Goal: Task Accomplishment & Management: Manage account settings

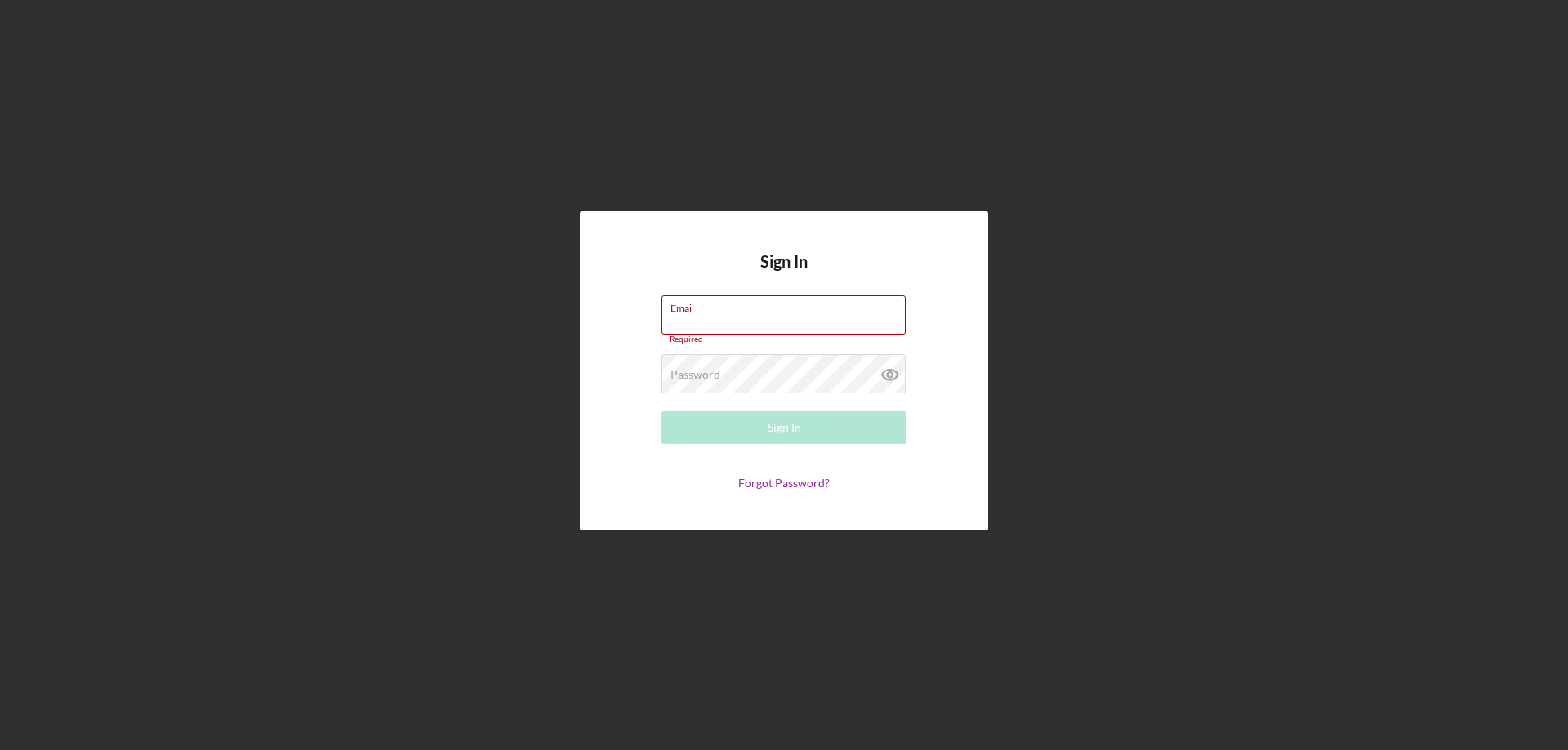
type input "[PERSON_NAME][EMAIL_ADDRESS][DOMAIN_NAME]"
click at [729, 429] on button "Sign In" at bounding box center [784, 428] width 245 height 33
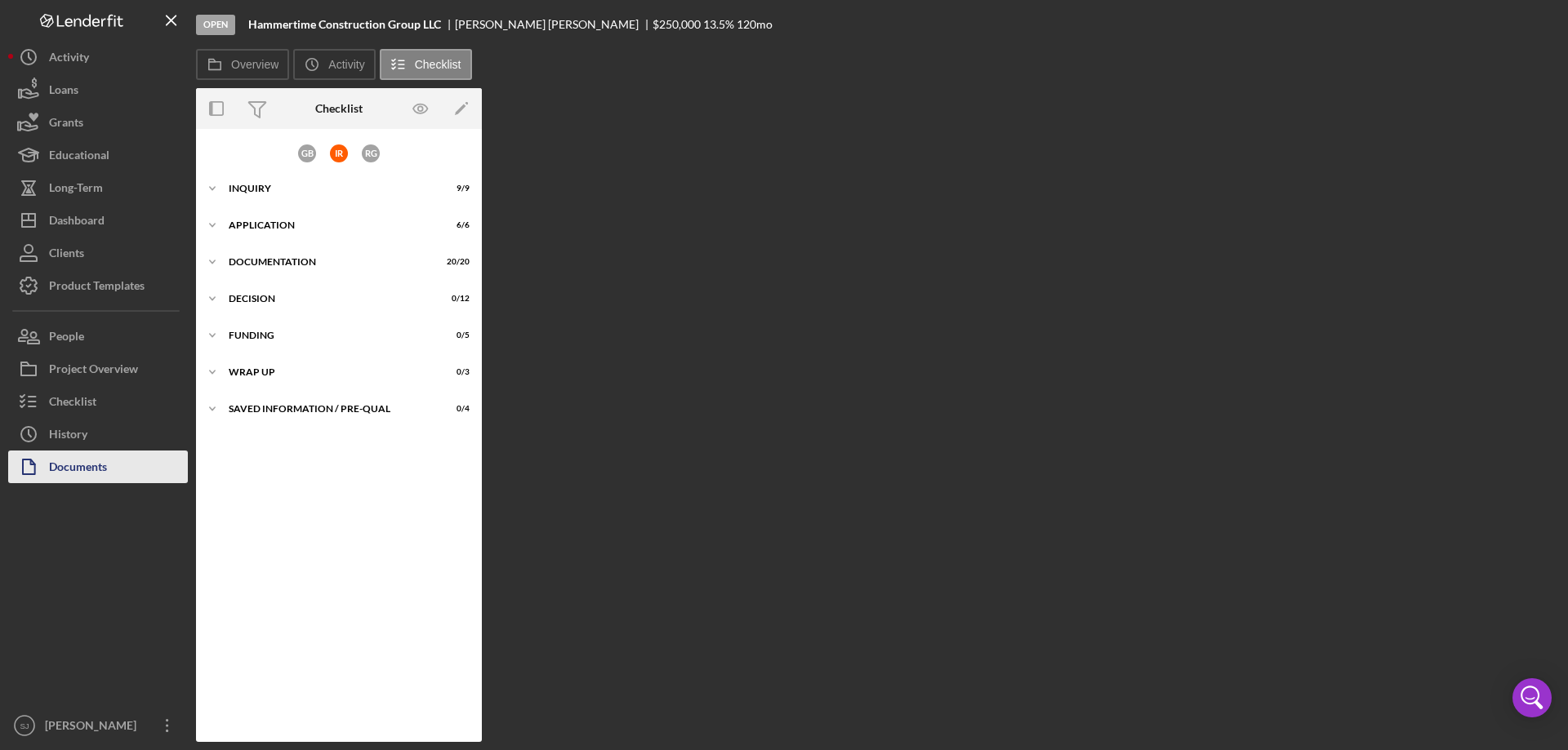
click at [80, 459] on div "Documents" at bounding box center [78, 469] width 58 height 37
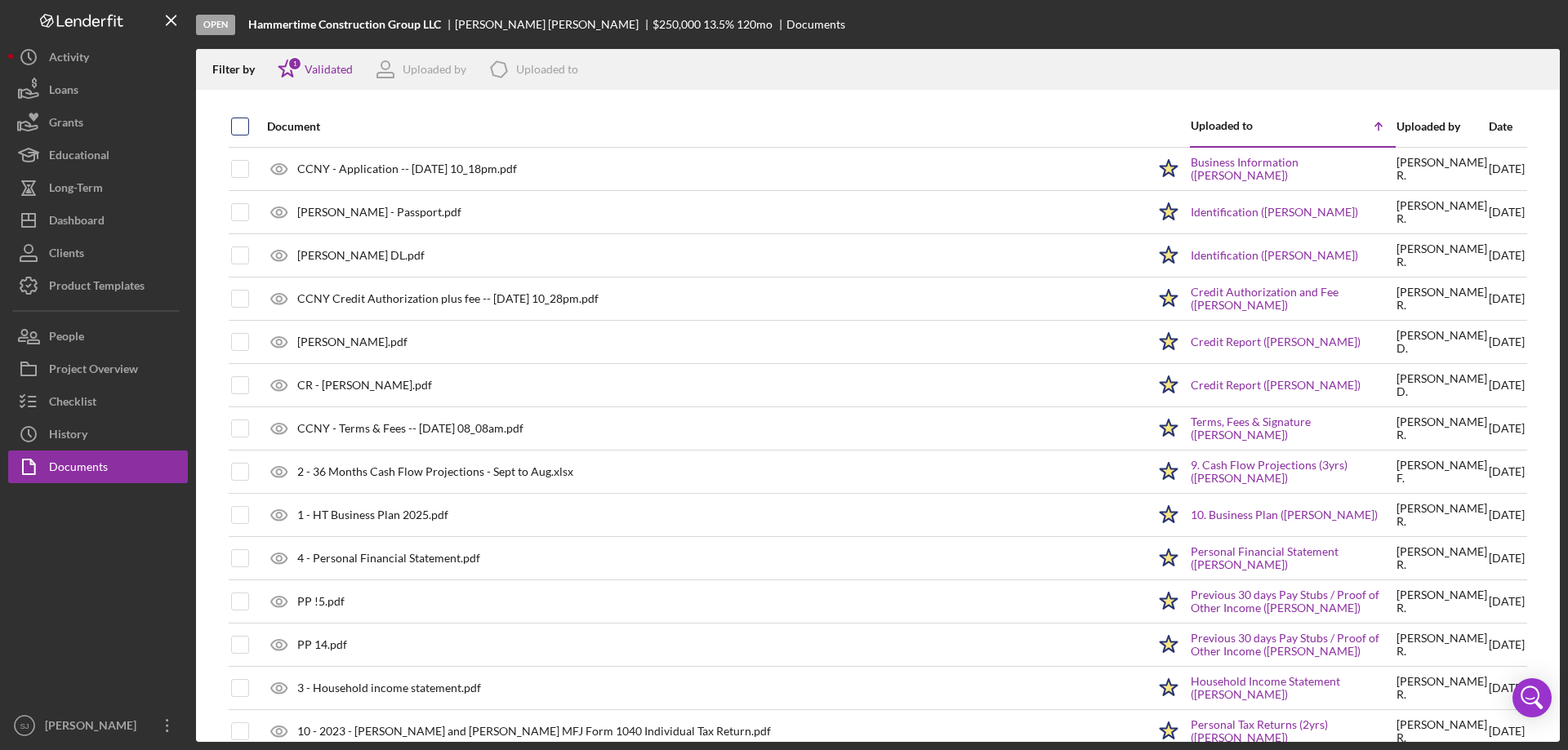
click at [234, 126] on input "checkbox" at bounding box center [239, 126] width 16 height 16
checkbox input "true"
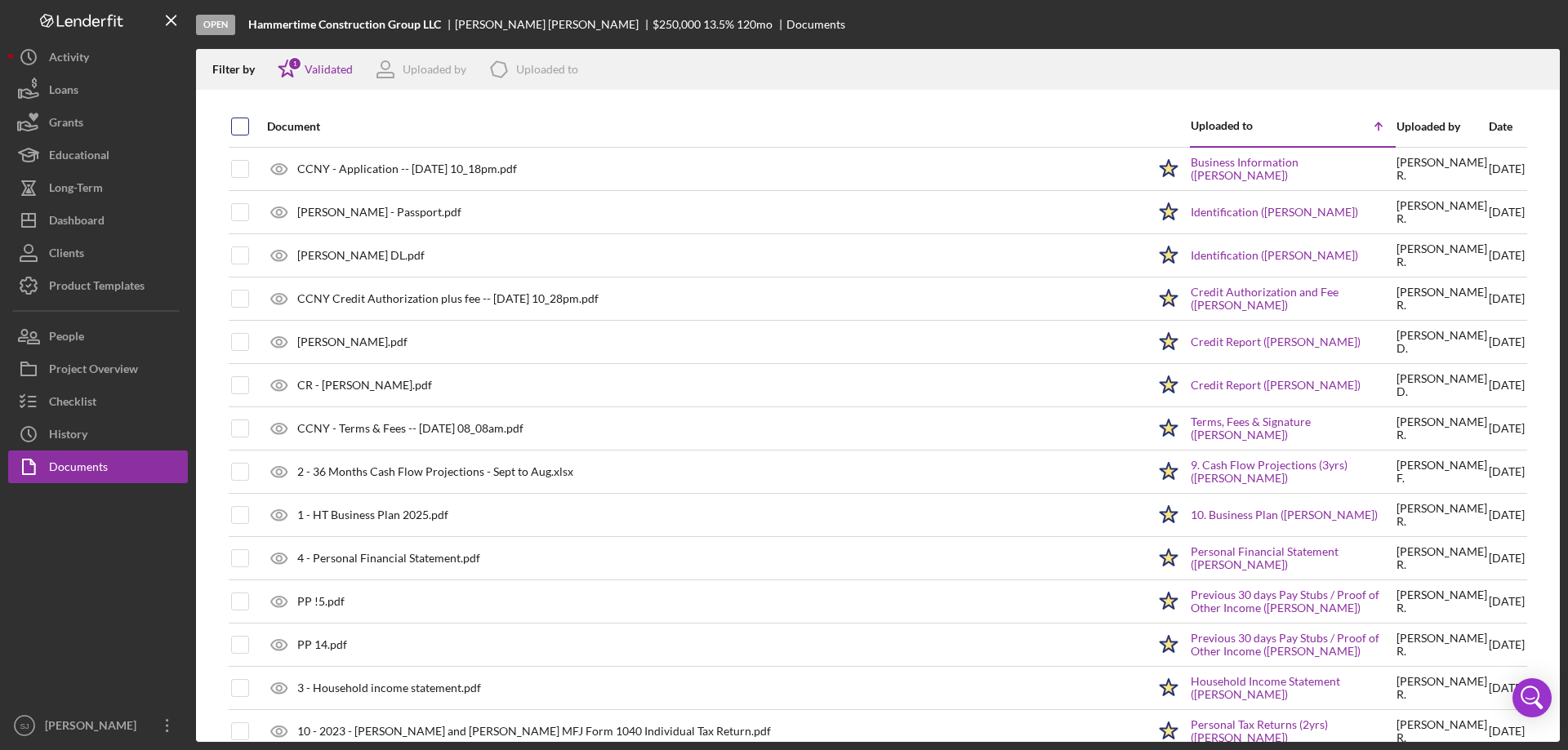
checkbox input "true"
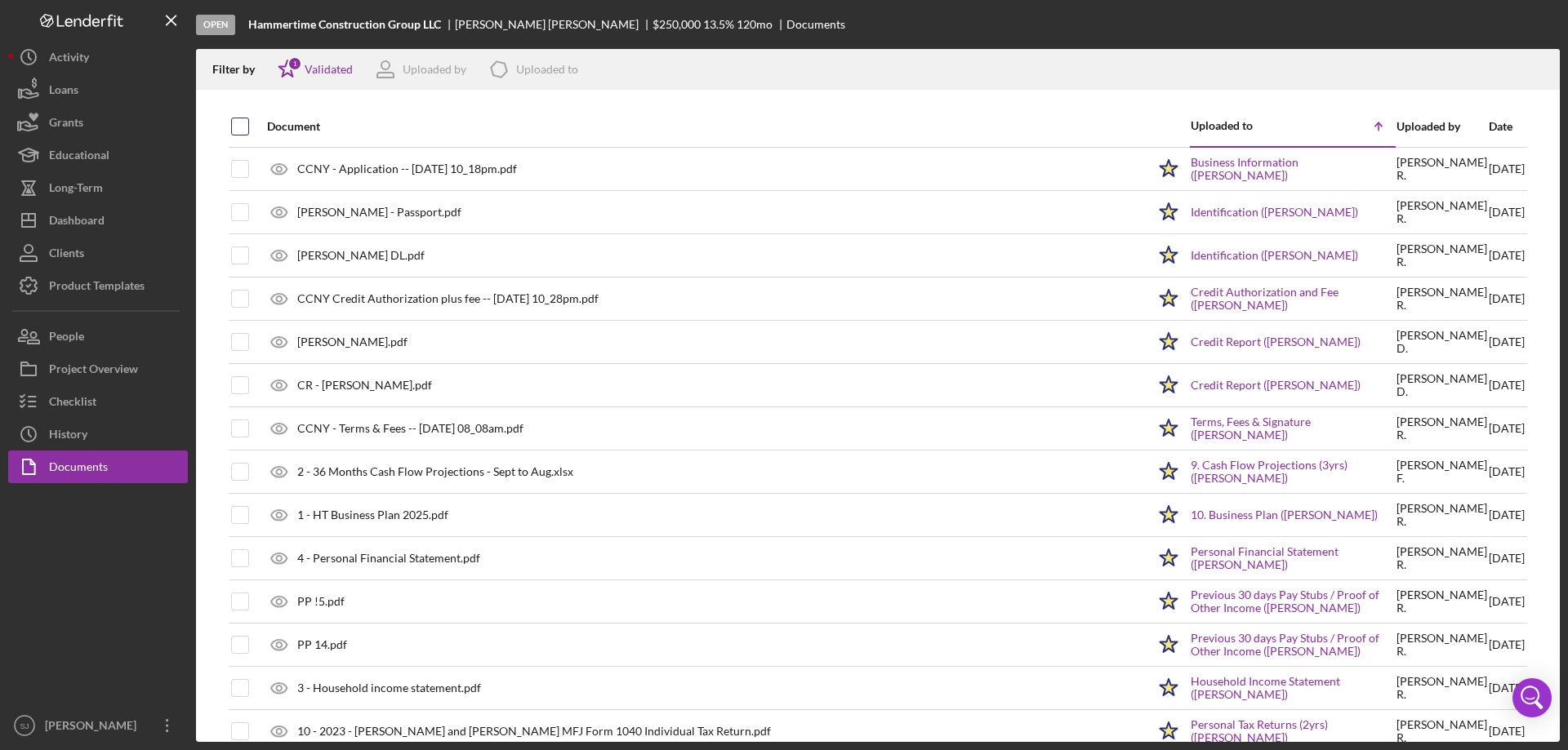
checkbox input "true"
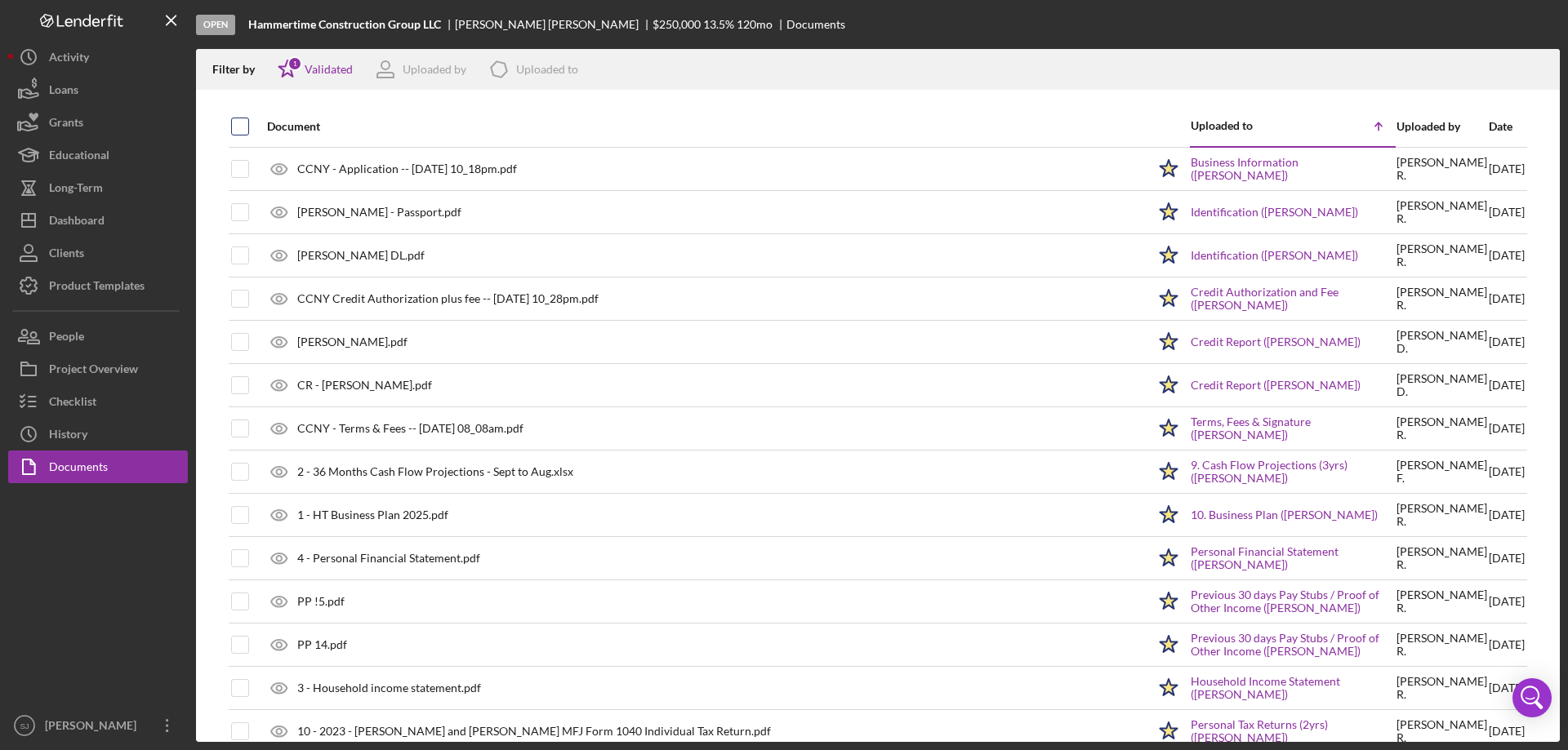
checkbox input "true"
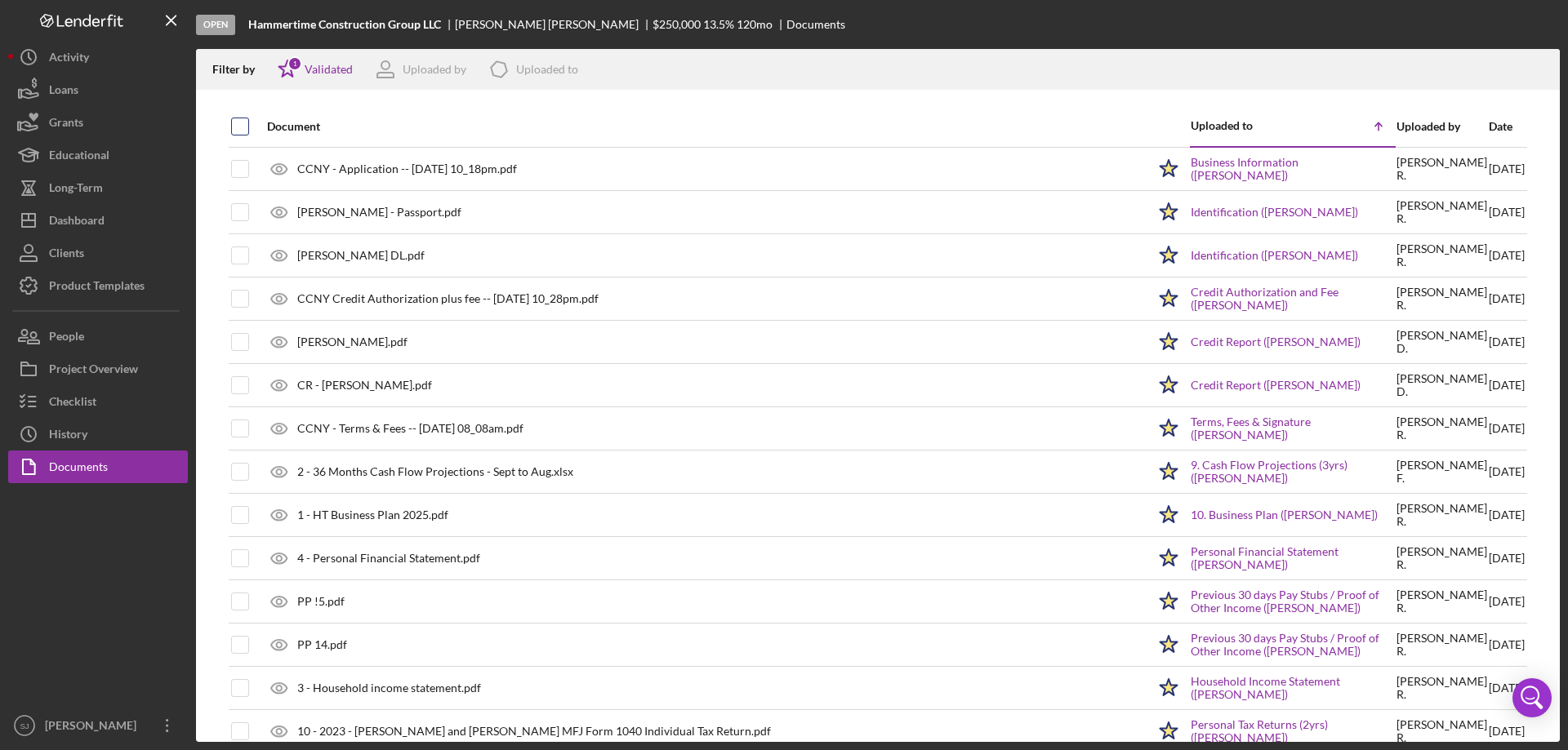
checkbox input "true"
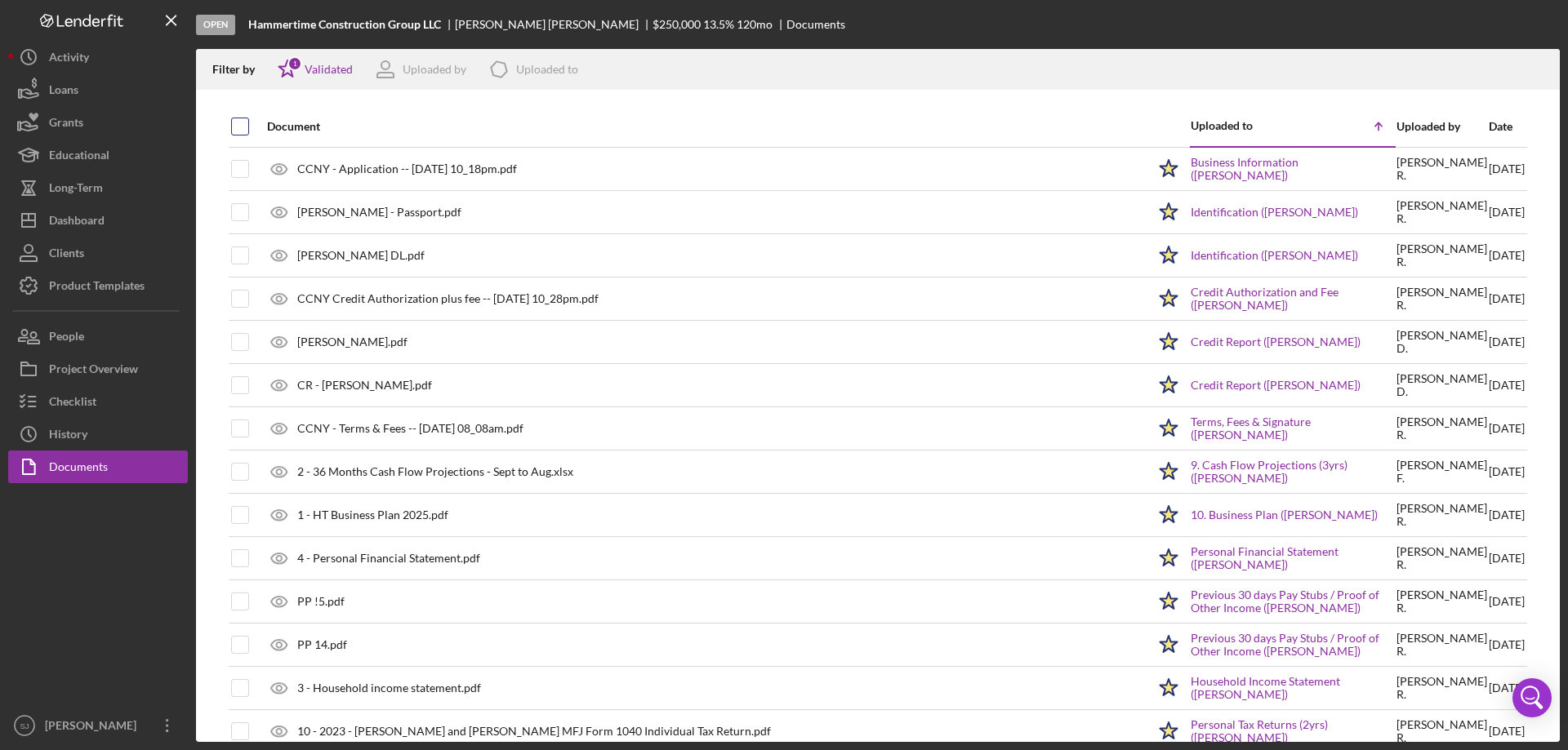
checkbox input "true"
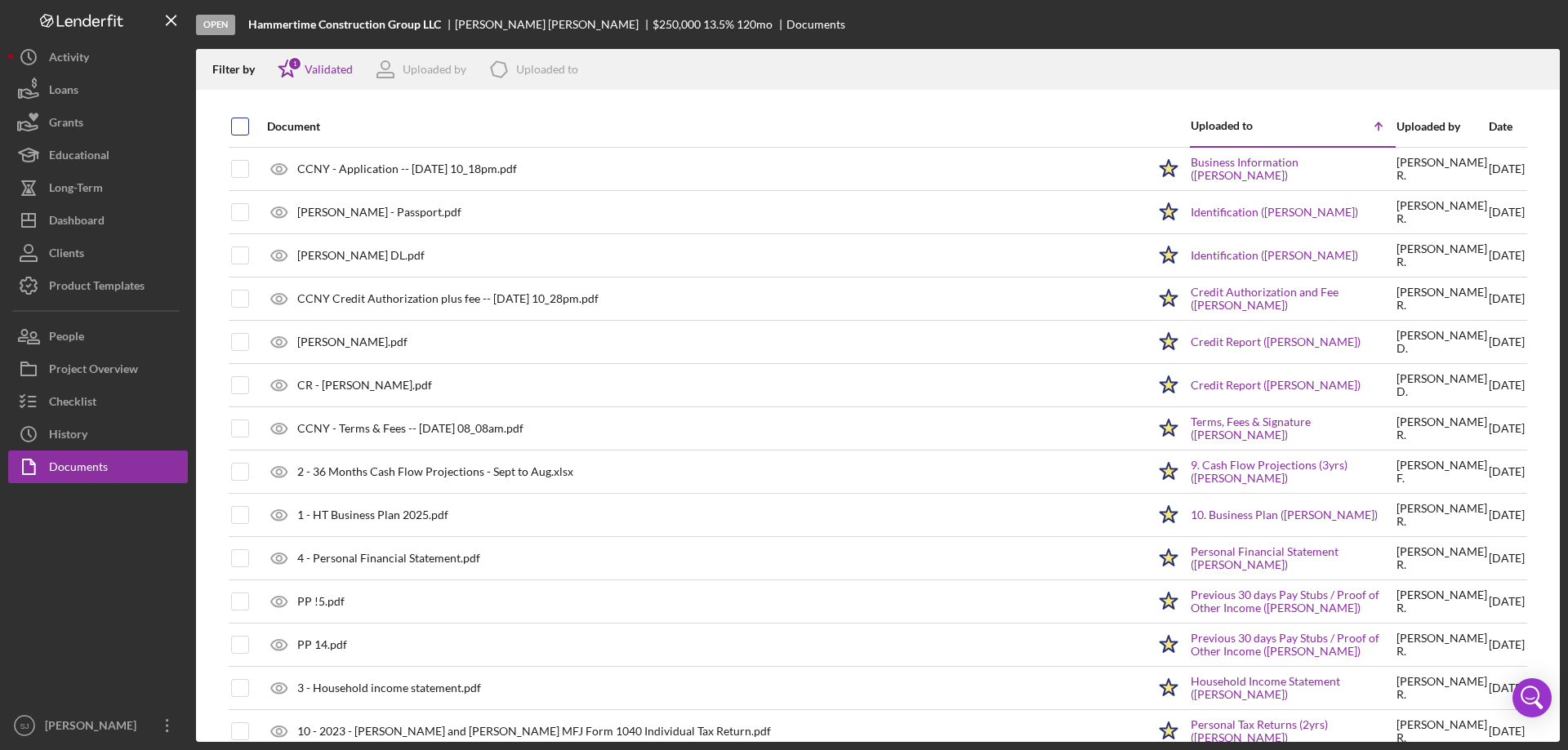
checkbox input "true"
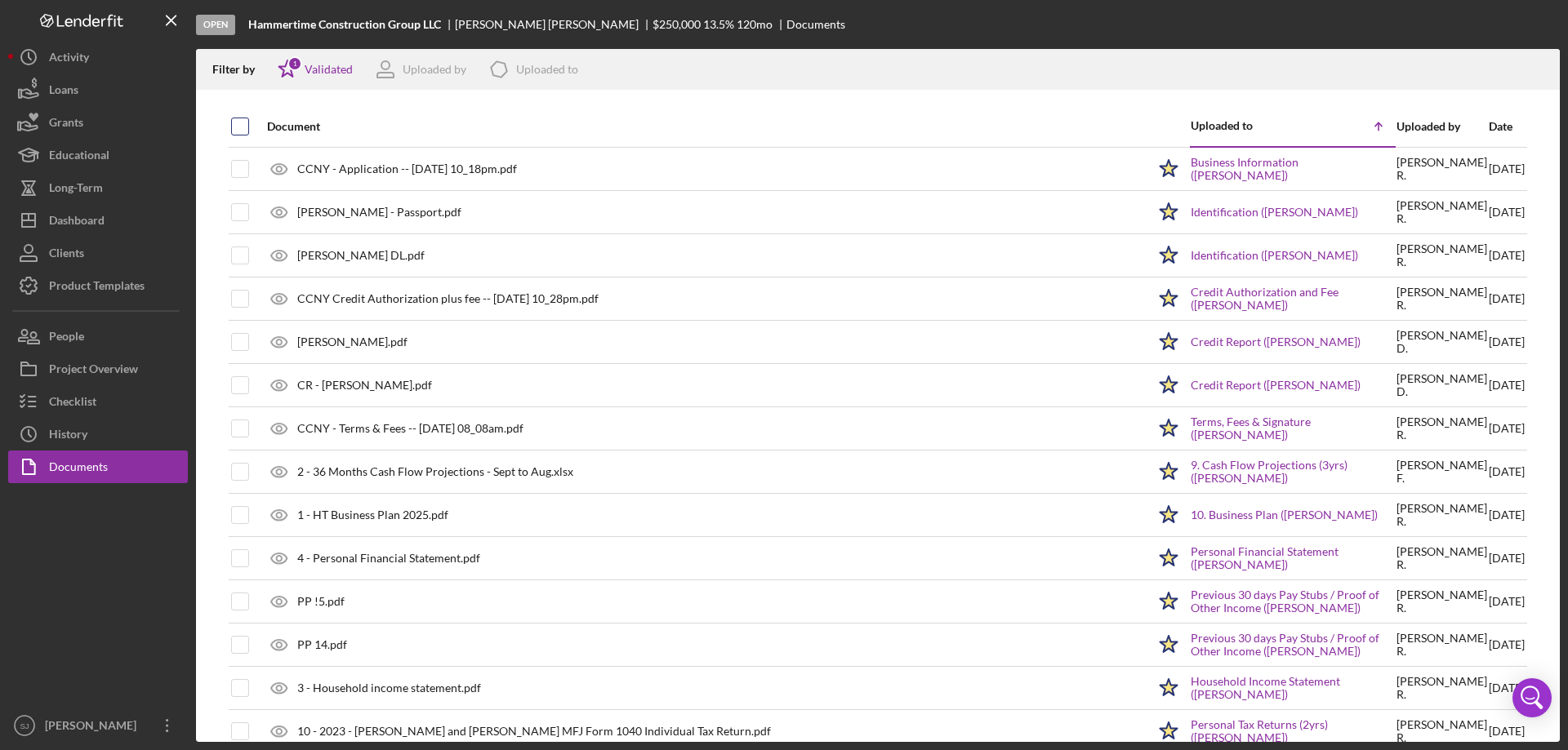
checkbox input "true"
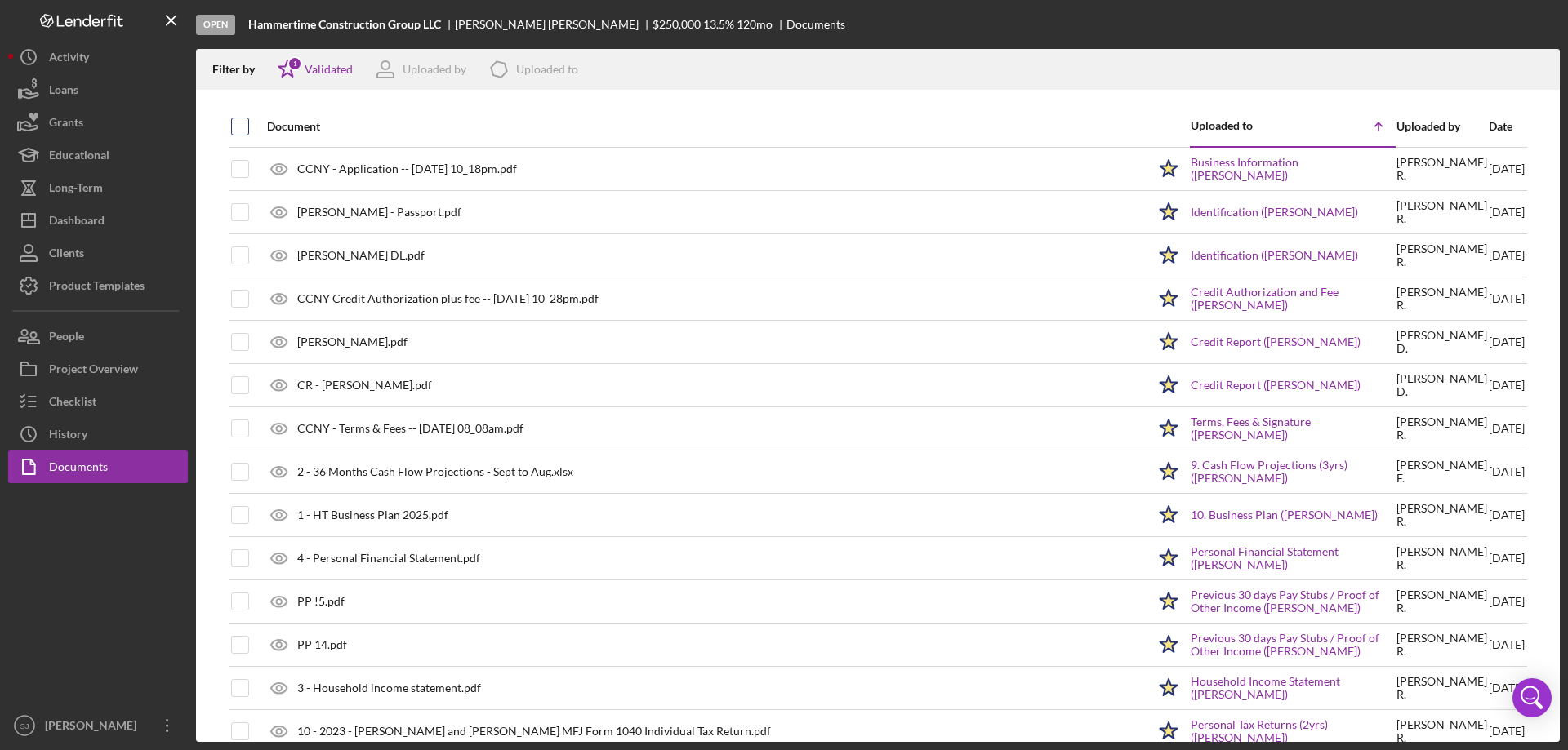
checkbox input "true"
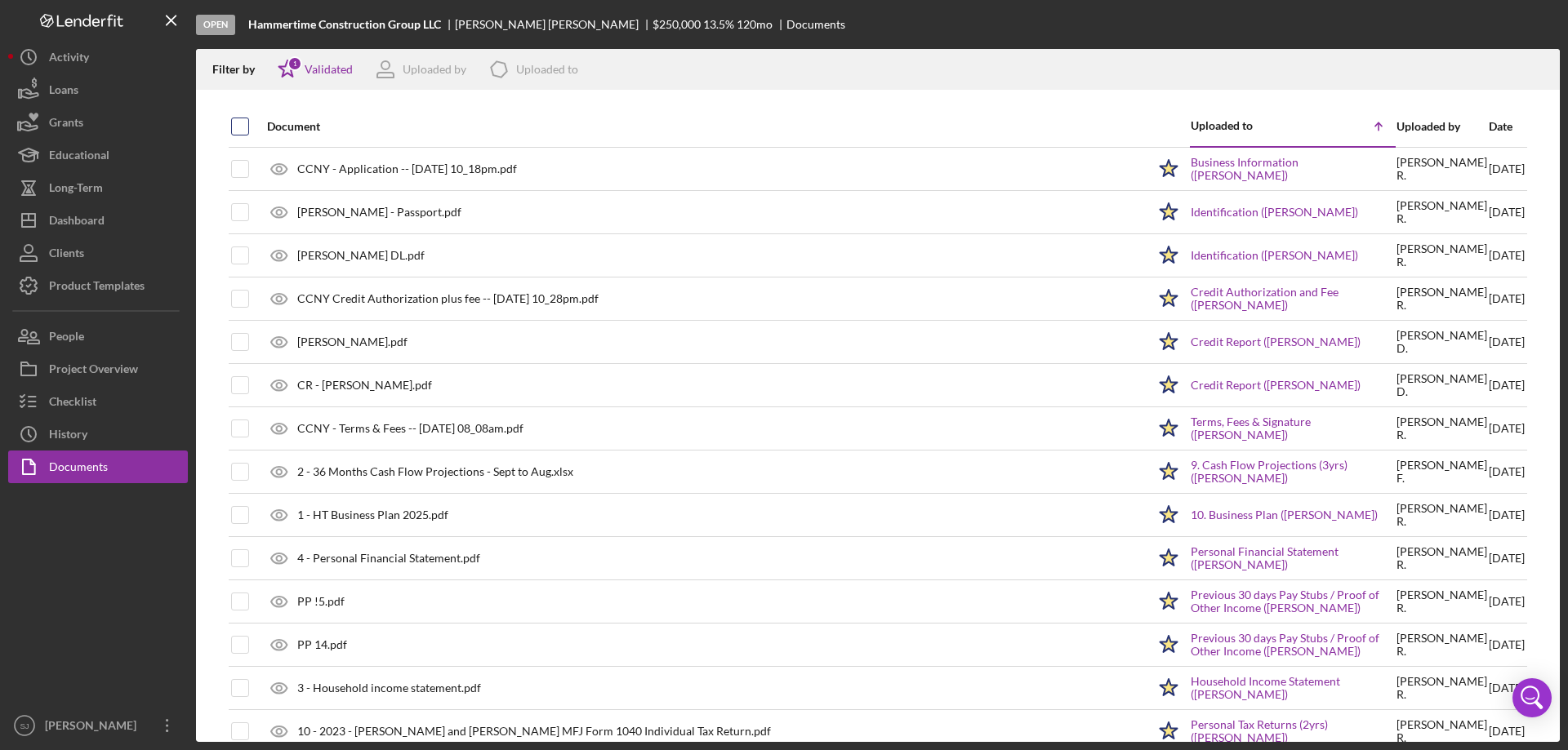
checkbox input "true"
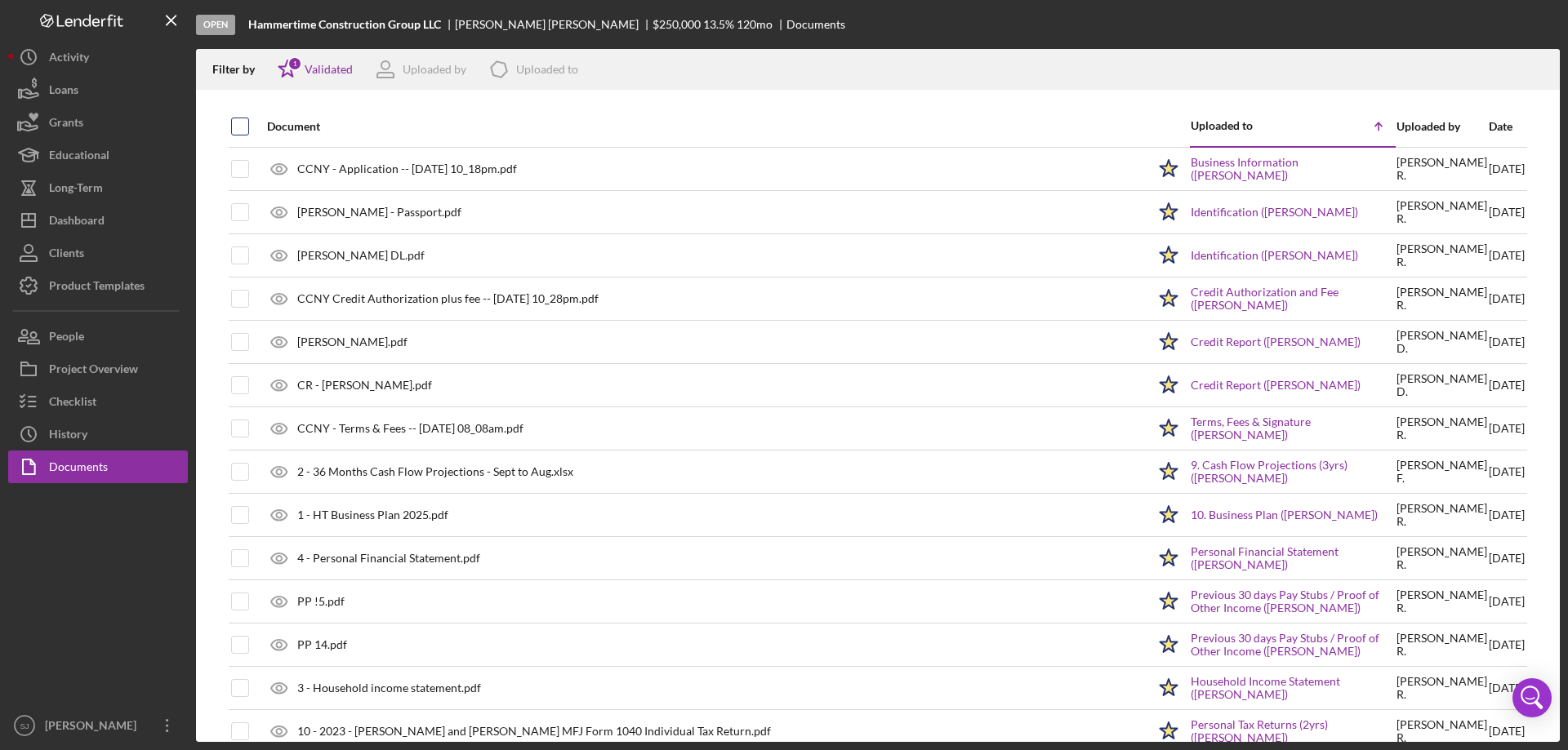
checkbox input "true"
click at [1548, 66] on icon "Icon/Download" at bounding box center [1540, 70] width 37 height 37
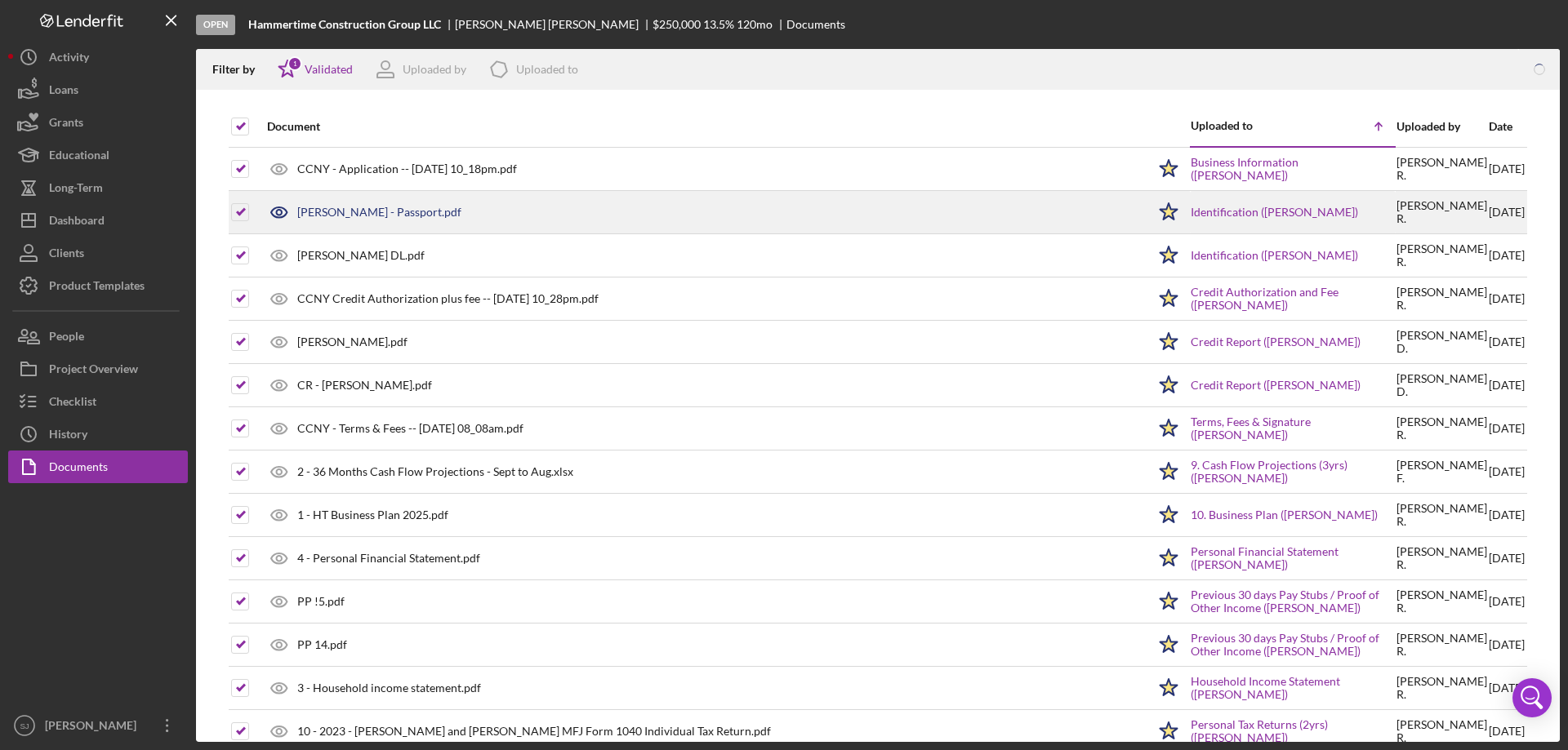
click at [369, 218] on div "[PERSON_NAME] - Passport.pdf" at bounding box center [379, 211] width 164 height 13
